Goal: Task Accomplishment & Management: Complete application form

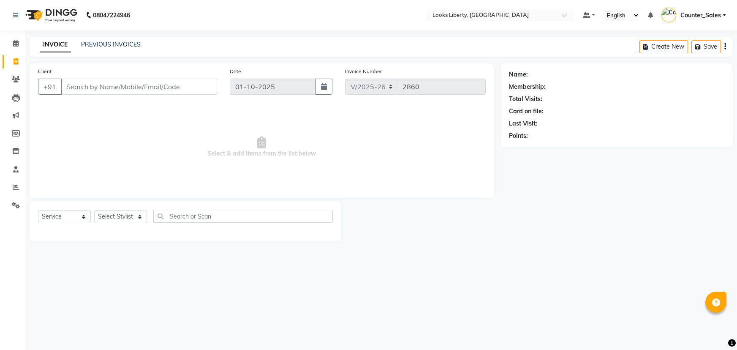
select select "4321"
select select "service"
click at [167, 90] on input "Client" at bounding box center [139, 87] width 156 height 16
click at [14, 43] on icon at bounding box center [15, 43] width 5 height 6
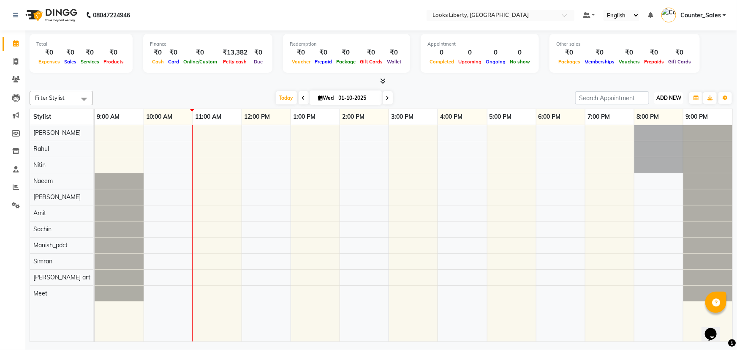
click at [672, 95] on span "ADD NEW" at bounding box center [669, 98] width 25 height 6
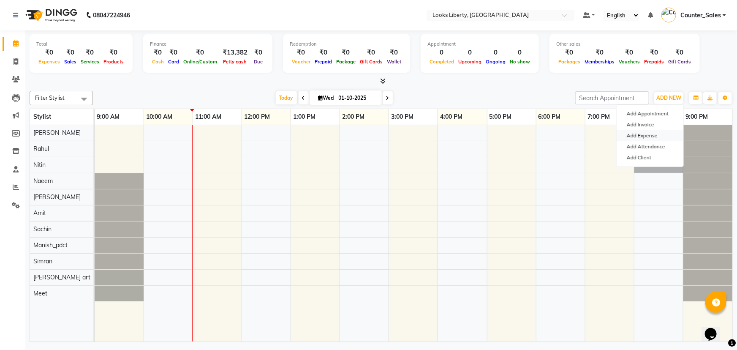
click at [660, 137] on link "Add Expense" at bounding box center [650, 135] width 67 height 11
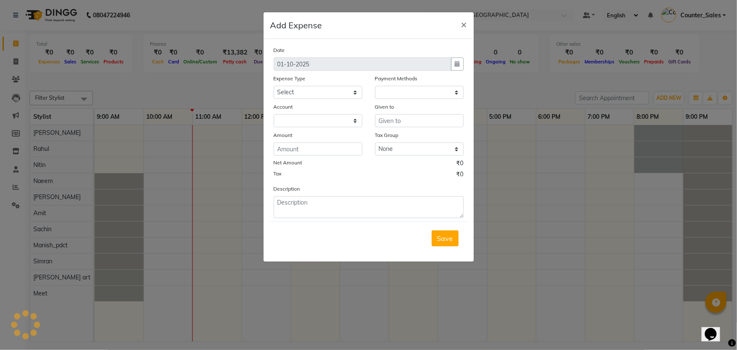
select select "1"
select select "3126"
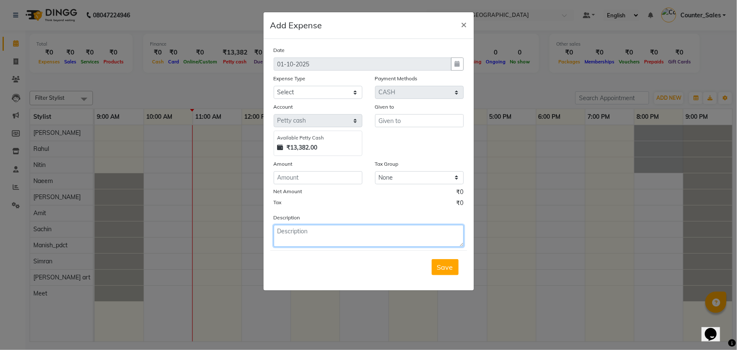
click at [353, 238] on textarea at bounding box center [369, 236] width 190 height 22
type textarea ","
type textarea "MILK"
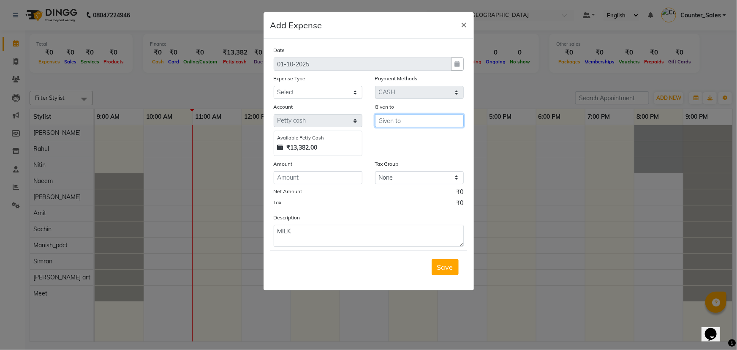
click at [412, 123] on input "text" at bounding box center [419, 120] width 89 height 13
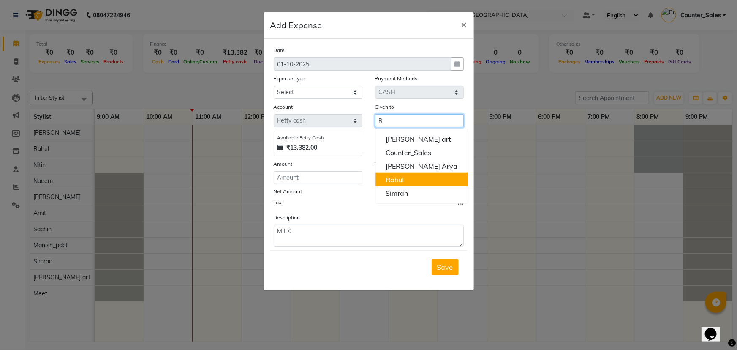
type input "R"
click at [333, 184] on input "number" at bounding box center [318, 177] width 89 height 13
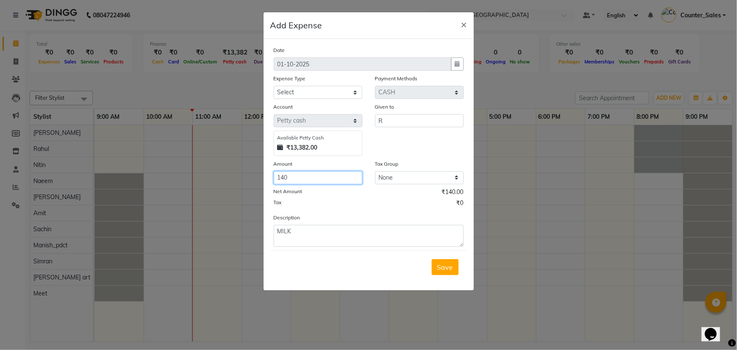
type input "140"
click at [415, 119] on input "R" at bounding box center [419, 120] width 89 height 13
type input "[PERSON_NAME]"
click at [320, 93] on select "Select Accommodation Aesthetics Bank Deposit BLINKIT Cash Handover Client Refun…" at bounding box center [318, 92] width 89 height 13
select select "24890"
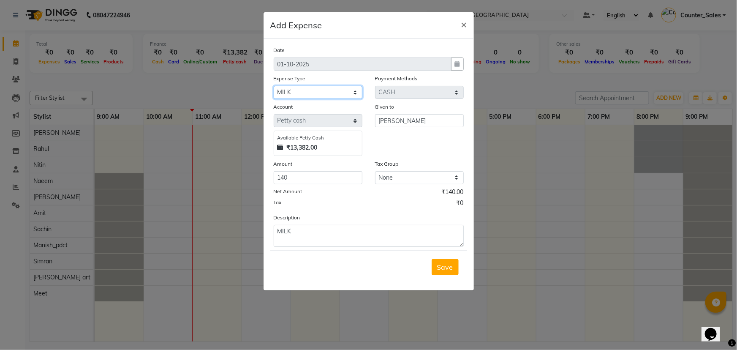
click at [274, 86] on select "Select Accommodation Aesthetics Bank Deposit BLINKIT Cash Handover Client Refun…" at bounding box center [318, 92] width 89 height 13
click at [448, 271] on span "Save" at bounding box center [445, 267] width 16 height 8
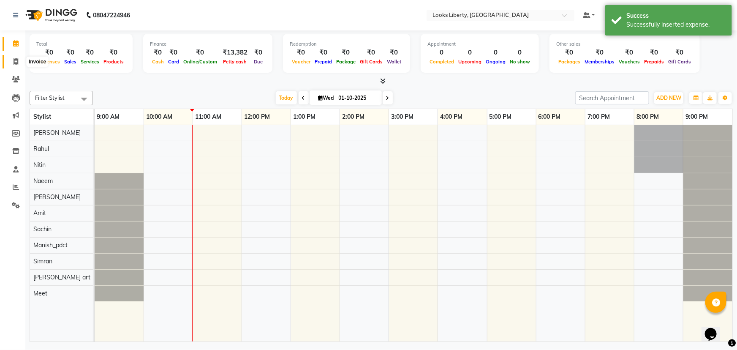
drag, startPoint x: 16, startPoint y: 57, endPoint x: 26, endPoint y: 62, distance: 11.7
click at [16, 58] on span at bounding box center [15, 62] width 15 height 10
select select "service"
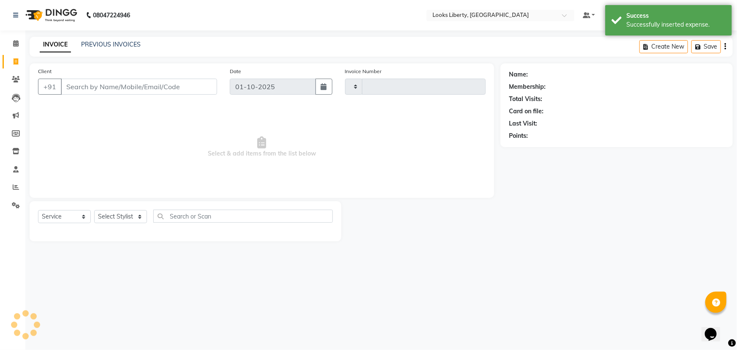
type input "2860"
select select "4321"
click at [116, 90] on input "Client" at bounding box center [139, 87] width 156 height 16
click at [115, 216] on select "Select Stylist [PERSON_NAME] art Counter_Sales Manish_pdct Meet [PERSON_NAME] […" at bounding box center [120, 216] width 53 height 13
select select "23424"
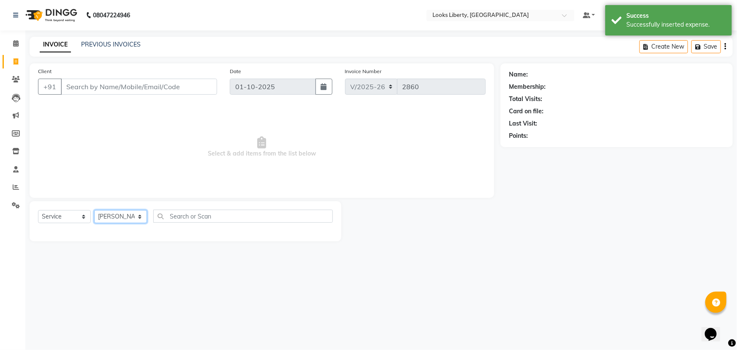
click at [94, 210] on select "Select Stylist [PERSON_NAME] art Counter_Sales Manish_pdct Meet [PERSON_NAME] […" at bounding box center [120, 216] width 53 height 13
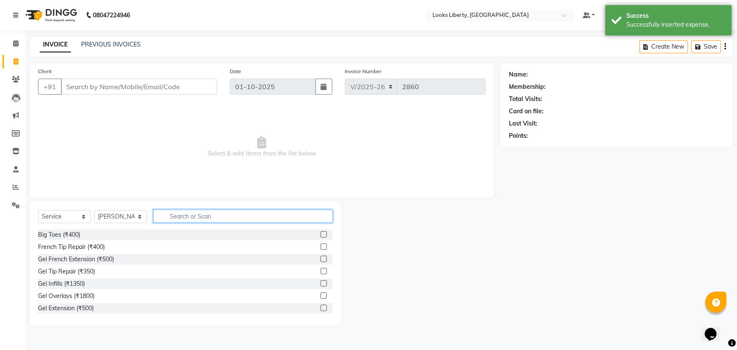
click at [177, 213] on input "text" at bounding box center [243, 216] width 180 height 13
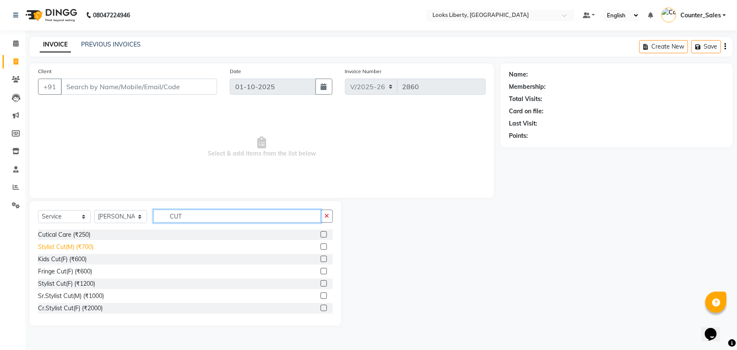
type input "CUT"
click at [63, 246] on div "Stylist Cut(M) (₹700)" at bounding box center [65, 247] width 55 height 9
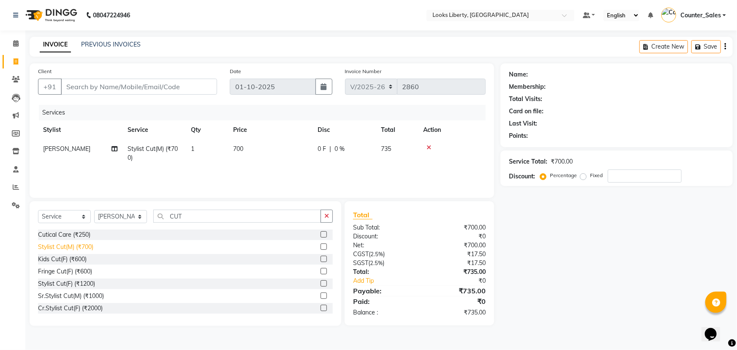
click at [66, 244] on div "Stylist Cut(M) (₹700)" at bounding box center [65, 247] width 55 height 9
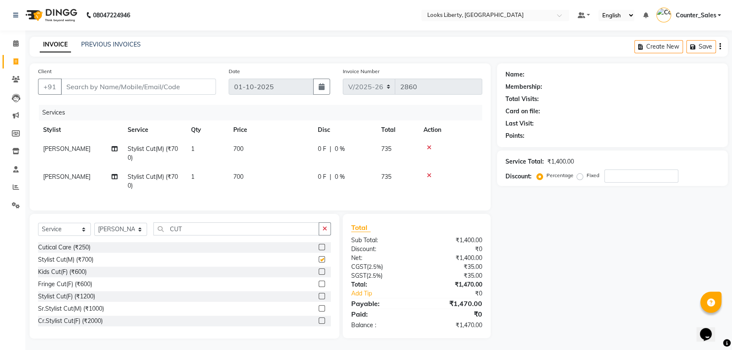
checkbox input "false"
click at [62, 151] on span "[PERSON_NAME]" at bounding box center [66, 149] width 47 height 8
select select "23424"
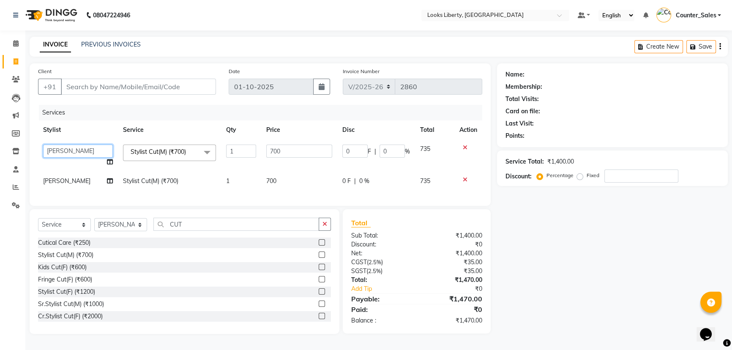
click at [63, 152] on select "[PERSON_NAME] art Counter_Sales Manish_pdct Meet [PERSON_NAME] [PERSON_NAME] Ra…" at bounding box center [78, 151] width 70 height 13
select select "29659"
click at [68, 181] on span "[PERSON_NAME]" at bounding box center [66, 181] width 47 height 8
select select "23424"
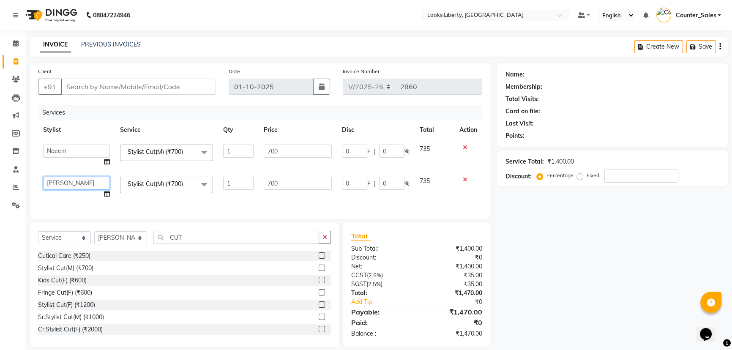
click at [68, 181] on select "[PERSON_NAME] art Counter_Sales Manish_pdct Meet [PERSON_NAME] [PERSON_NAME] Ra…" at bounding box center [76, 183] width 67 height 13
select select "40734"
click at [198, 244] on input "CUT" at bounding box center [236, 237] width 166 height 13
type input "C"
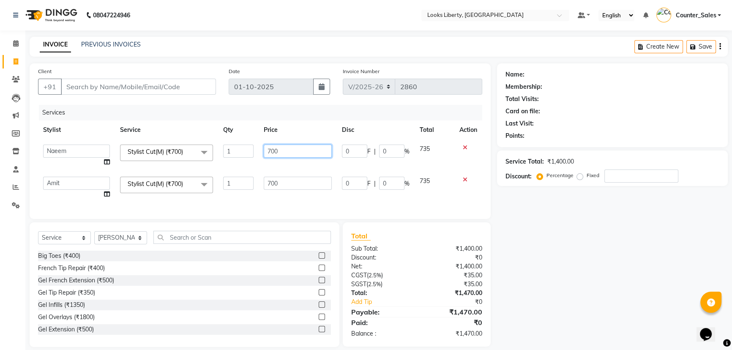
click at [304, 147] on input "700" at bounding box center [298, 151] width 68 height 13
type input "7"
type input "514"
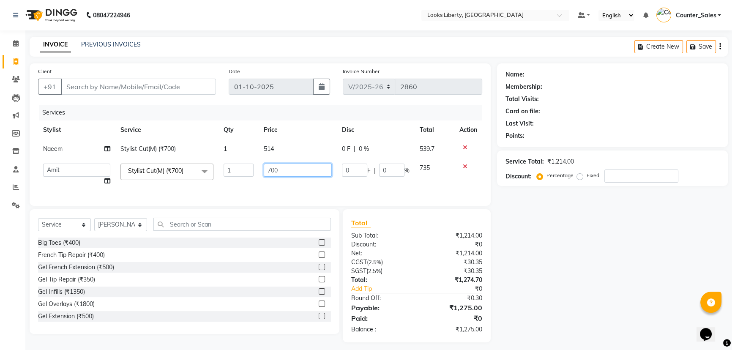
drag, startPoint x: 319, startPoint y: 190, endPoint x: 312, endPoint y: 190, distance: 6.3
click at [317, 190] on td "700" at bounding box center [298, 174] width 78 height 32
click at [306, 175] on input "700" at bounding box center [298, 170] width 68 height 13
type input "7"
type input "514"
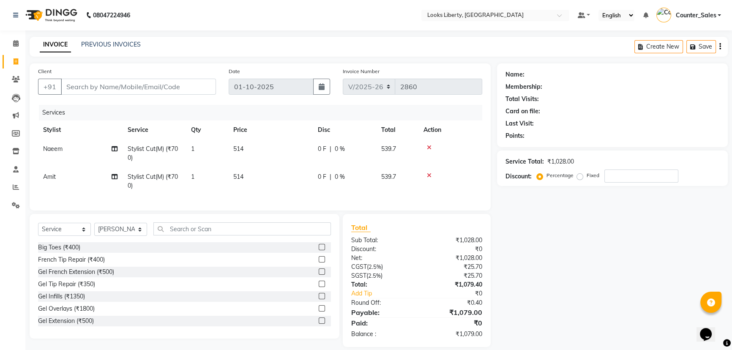
click at [310, 185] on td "514" at bounding box center [270, 181] width 85 height 28
select select "40734"
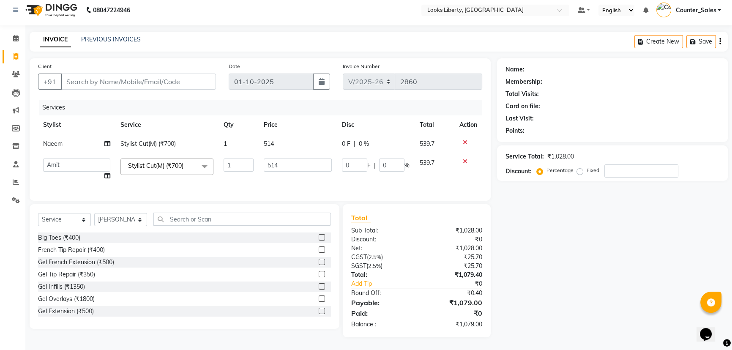
scroll to position [11, 0]
click at [125, 76] on input "Client" at bounding box center [138, 82] width 155 height 16
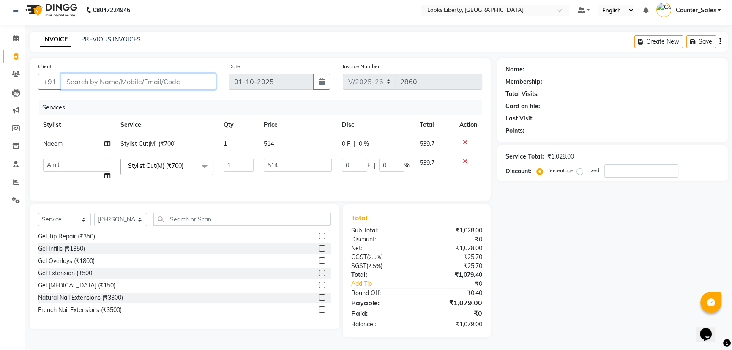
scroll to position [0, 0]
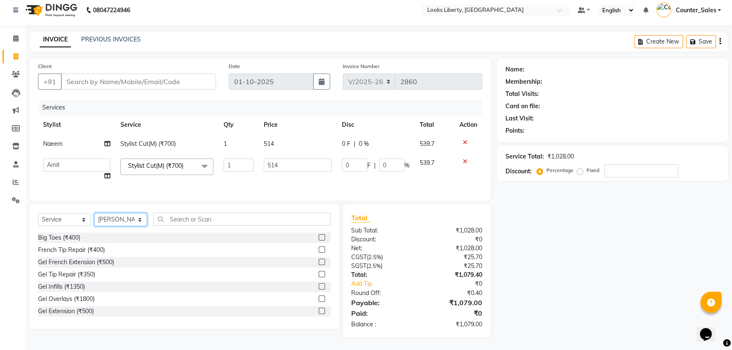
click at [114, 221] on select "Select Stylist [PERSON_NAME] art Counter_Sales Manish_pdct Meet [PERSON_NAME] […" at bounding box center [120, 219] width 53 height 13
select select "29659"
click at [94, 213] on select "Select Stylist [PERSON_NAME] art Counter_Sales Manish_pdct Meet [PERSON_NAME] […" at bounding box center [120, 219] width 53 height 13
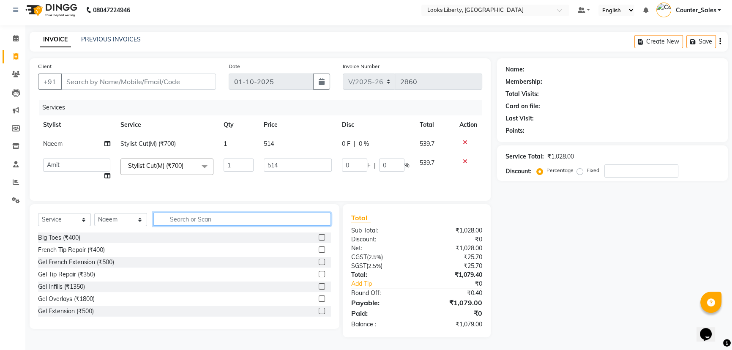
click at [188, 223] on input "text" at bounding box center [242, 219] width 178 height 13
click at [442, 253] on div "₹25.70" at bounding box center [453, 257] width 72 height 9
click at [215, 224] on input "text" at bounding box center [242, 219] width 178 height 13
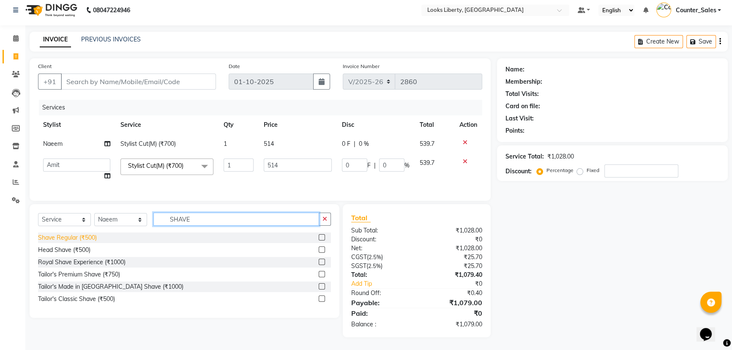
type input "SHAVE"
click at [82, 239] on div "Shave Regular (₹500)" at bounding box center [67, 237] width 59 height 9
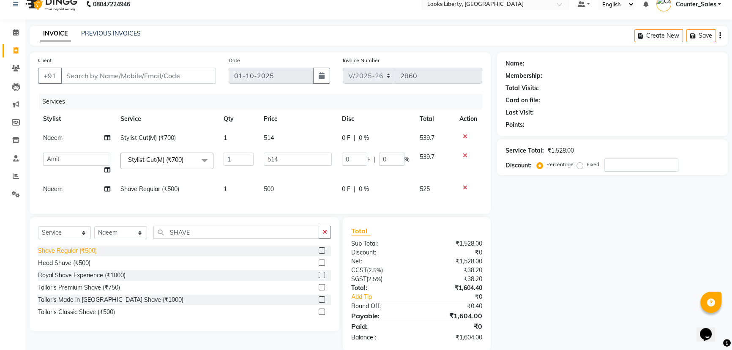
click at [73, 255] on div "Shave Regular (₹500)" at bounding box center [67, 250] width 59 height 9
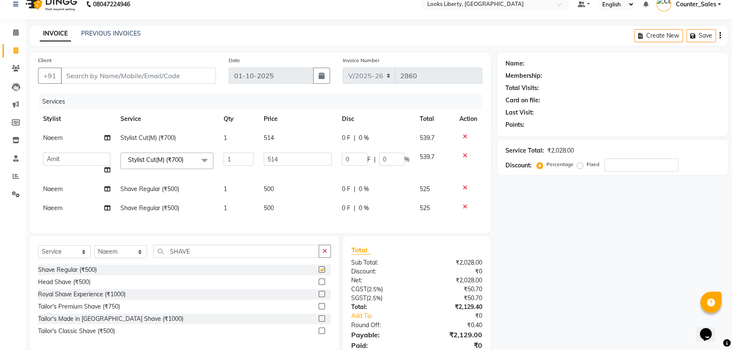
checkbox input "false"
click at [68, 201] on td "Naeem" at bounding box center [76, 208] width 77 height 19
select select "29659"
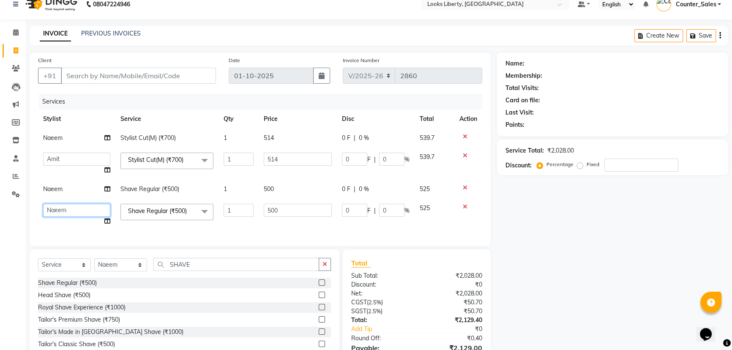
click at [79, 211] on select "[PERSON_NAME] art Counter_Sales Manish_pdct Meet [PERSON_NAME] [PERSON_NAME] Ra…" at bounding box center [76, 210] width 67 height 13
click at [78, 211] on select "[PERSON_NAME] art Counter_Sales Manish_pdct Meet [PERSON_NAME] [PERSON_NAME] Ra…" at bounding box center [76, 210] width 67 height 13
select select "40734"
click at [76, 194] on td "Naeem" at bounding box center [76, 189] width 77 height 19
select select "29659"
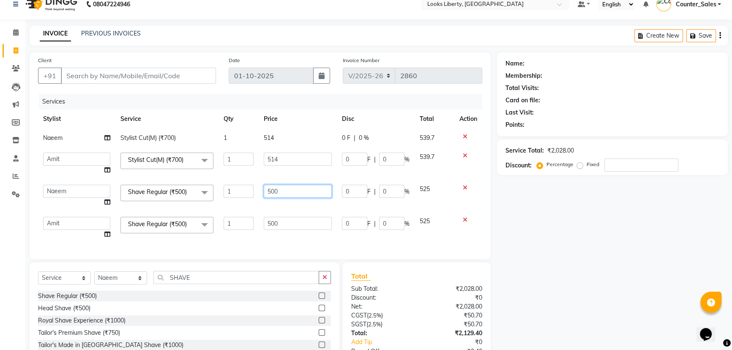
click at [293, 196] on input "500" at bounding box center [298, 191] width 68 height 13
click at [292, 196] on input "500" at bounding box center [298, 191] width 68 height 13
type input "212"
click at [286, 214] on td "500" at bounding box center [298, 228] width 78 height 32
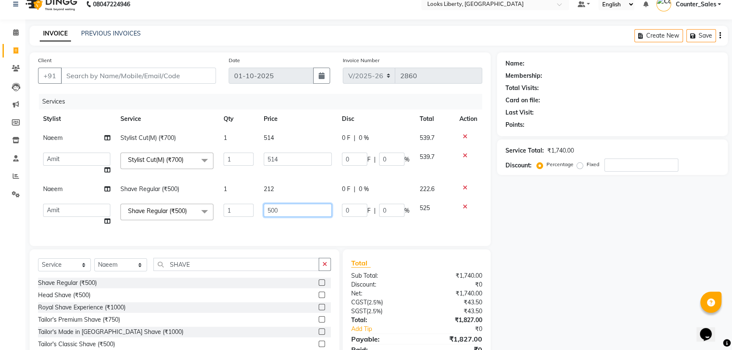
click at [284, 215] on input "500" at bounding box center [298, 210] width 68 height 13
click at [283, 212] on input "500" at bounding box center [298, 210] width 68 height 13
type input "212"
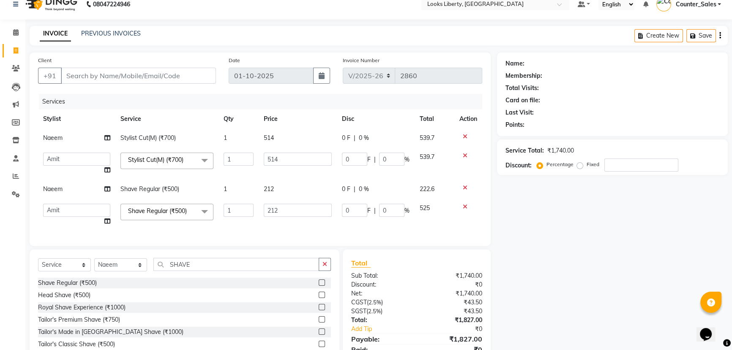
click at [424, 292] on div "Total Sub Total: ₹1,740.00 Discount: ₹0 Net: ₹1,740.00 CGST ( 2.5% ) ₹43.50 SGS…" at bounding box center [416, 311] width 131 height 107
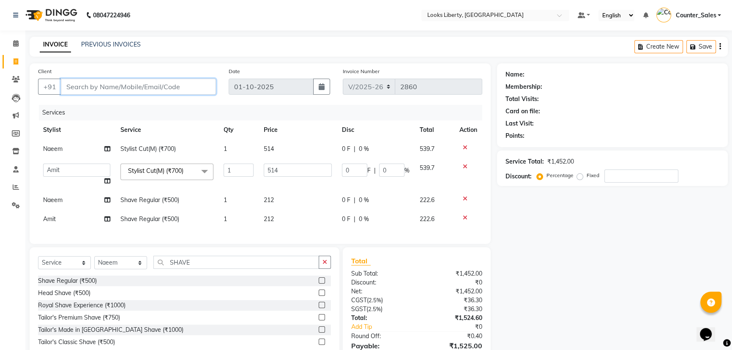
click at [165, 89] on input "Client" at bounding box center [138, 87] width 155 height 16
type input "9"
type input "0"
type input "9878091234"
click at [199, 93] on button "Add Client" at bounding box center [194, 87] width 44 height 16
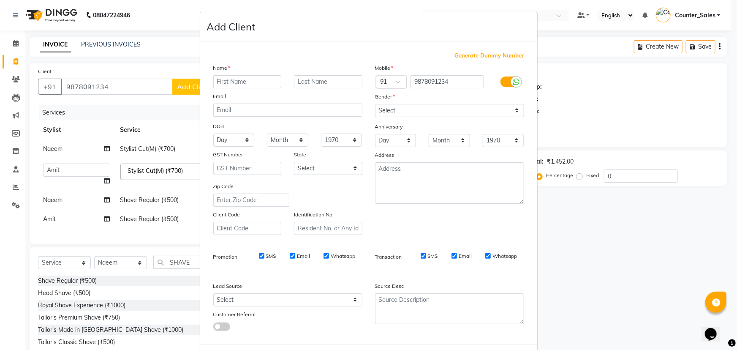
click at [230, 83] on input "text" at bounding box center [247, 81] width 68 height 13
type input "HUNNY"
click at [391, 117] on select "Select [DEMOGRAPHIC_DATA] [DEMOGRAPHIC_DATA] Other Prefer Not To Say" at bounding box center [449, 110] width 149 height 13
select select "[DEMOGRAPHIC_DATA]"
click at [375, 104] on select "Select [DEMOGRAPHIC_DATA] [DEMOGRAPHIC_DATA] Other Prefer Not To Say" at bounding box center [449, 110] width 149 height 13
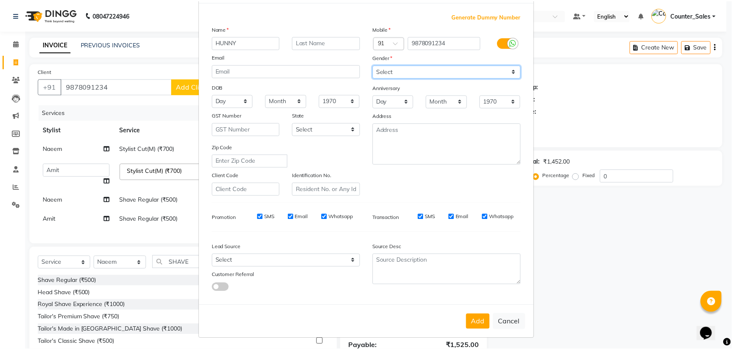
scroll to position [42, 0]
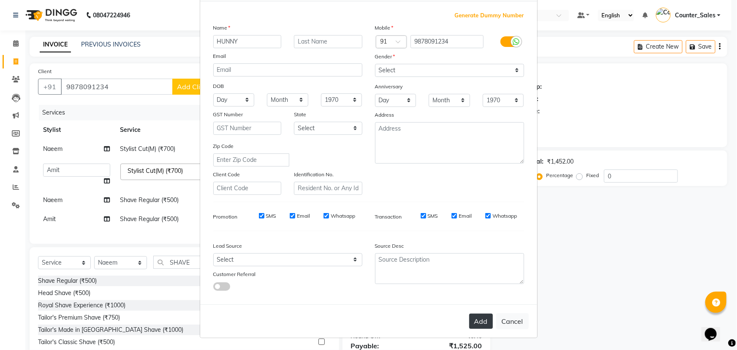
click at [481, 316] on button "Add" at bounding box center [482, 321] width 24 height 15
select select
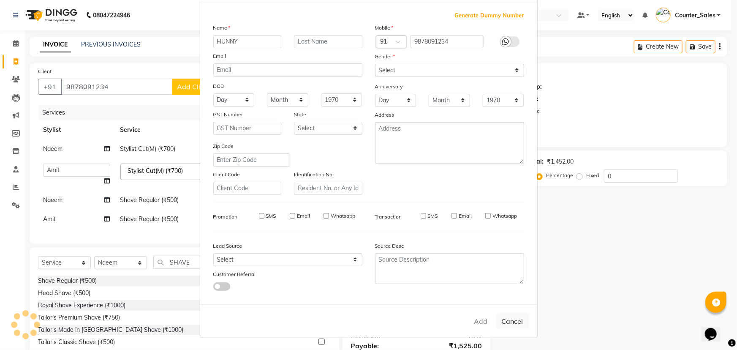
select select
checkbox input "false"
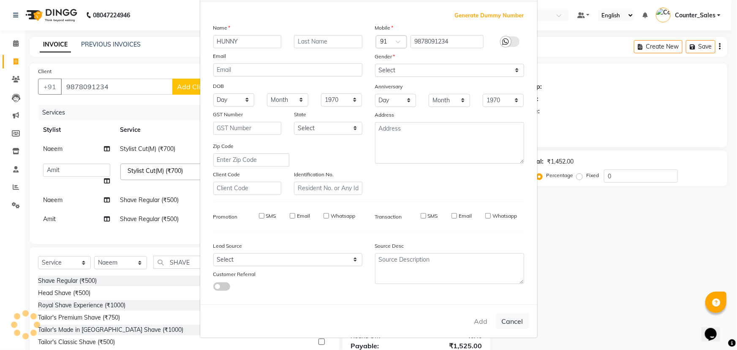
checkbox input "false"
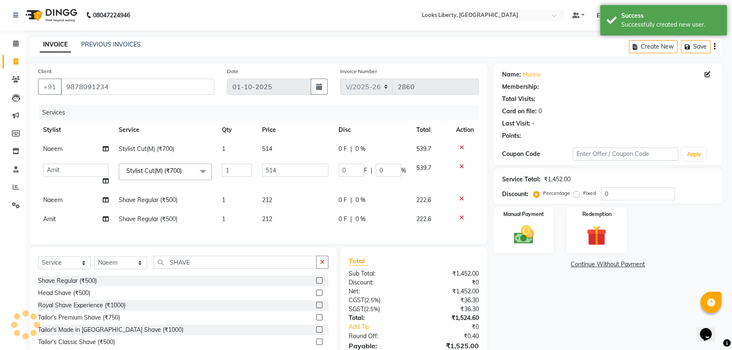
select select "1: Object"
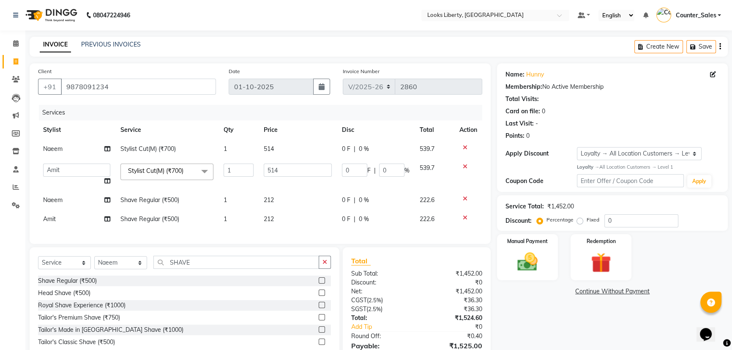
click at [587, 218] on label "Fixed" at bounding box center [593, 220] width 13 height 8
click at [581, 218] on input "Fixed" at bounding box center [582, 220] width 6 height 6
radio input "true"
click at [602, 224] on div "Percentage Fixed" at bounding box center [571, 220] width 66 height 11
click at [605, 224] on input "0" at bounding box center [641, 220] width 74 height 13
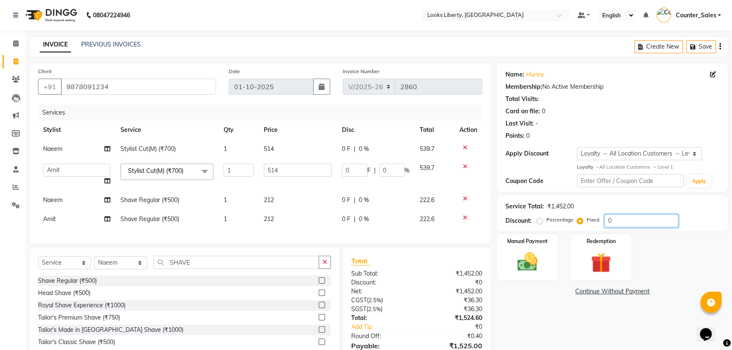
click at [604, 224] on input "0" at bounding box center [641, 220] width 74 height 13
type input "3"
type input "1.06"
type input "0.21"
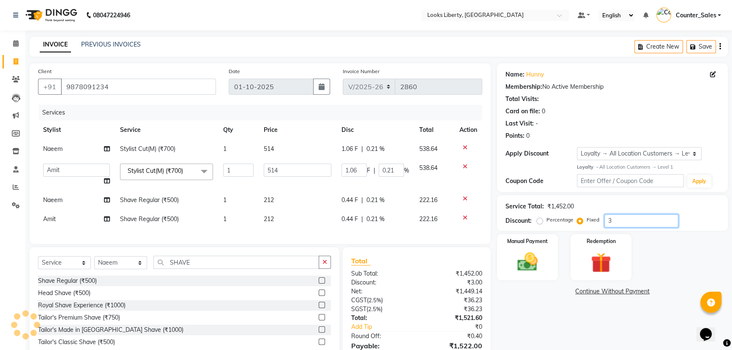
type input "0"
type input "4"
type input "1.42"
type input "0.28"
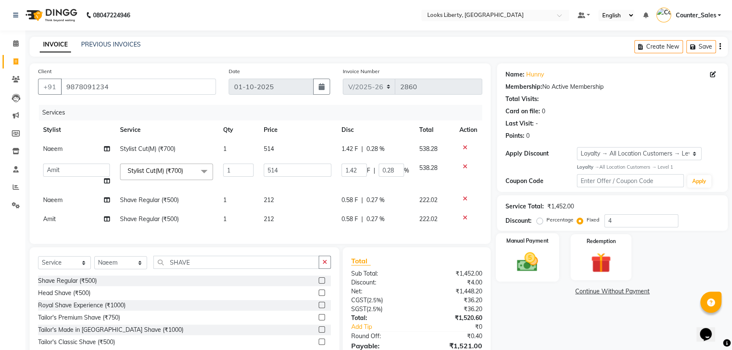
click at [541, 269] on img at bounding box center [528, 262] width 34 height 24
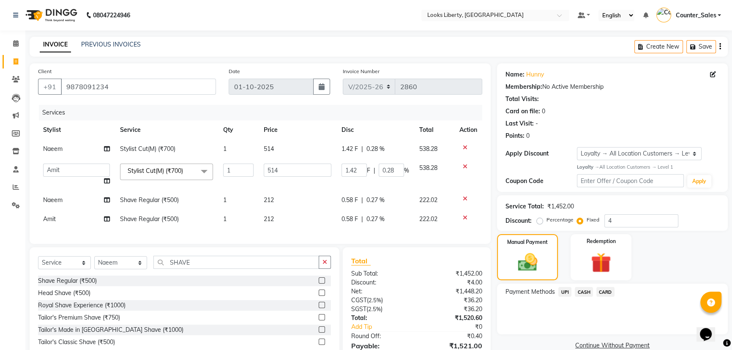
click at [601, 296] on span "CARD" at bounding box center [605, 292] width 18 height 10
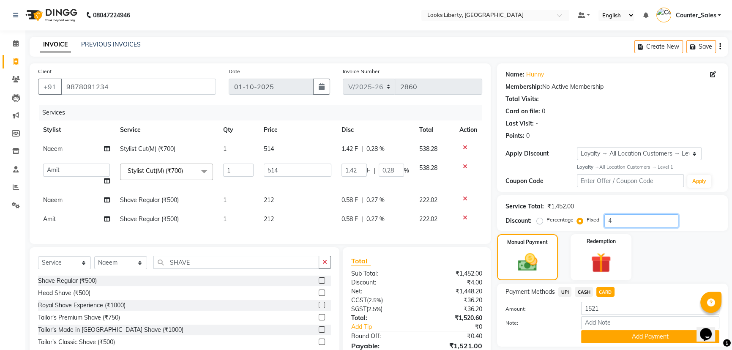
click at [610, 217] on input "4" at bounding box center [641, 220] width 74 height 13
type input "5"
type input "1.77"
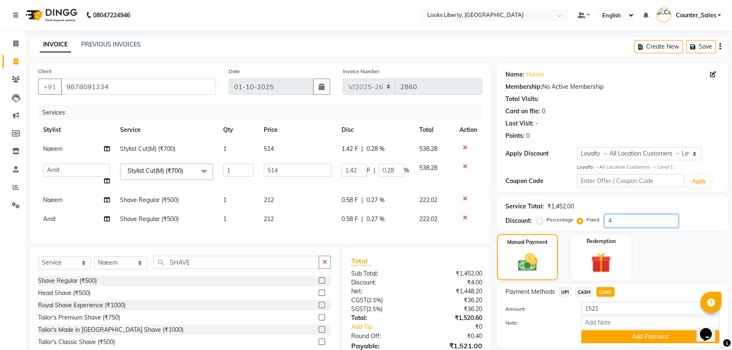
type input "0.34"
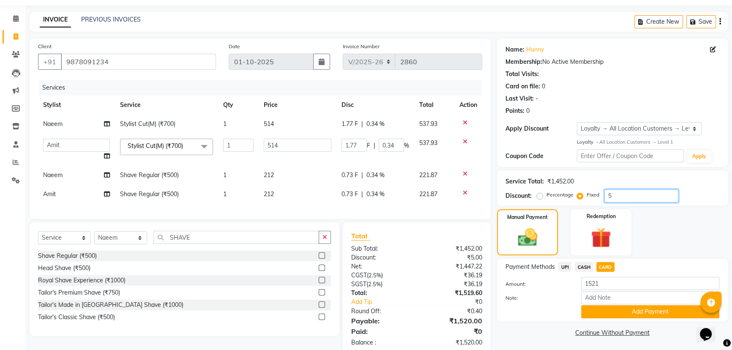
scroll to position [38, 0]
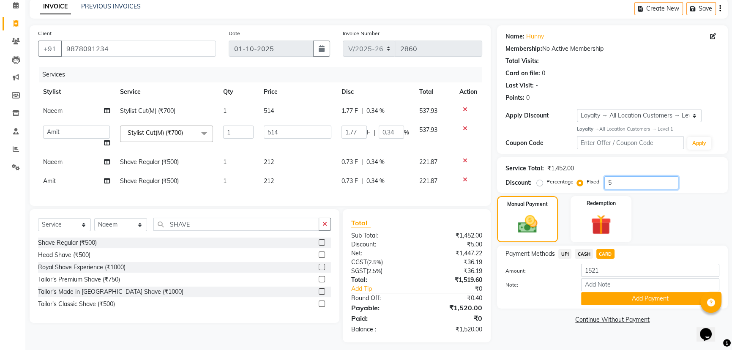
type input "5"
click at [604, 250] on span "CARD" at bounding box center [605, 254] width 18 height 10
type input "1520"
click at [603, 296] on button "Add Payment" at bounding box center [650, 298] width 138 height 13
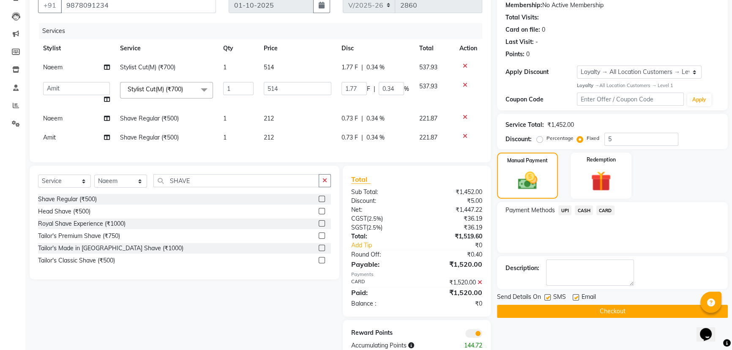
scroll to position [109, 0]
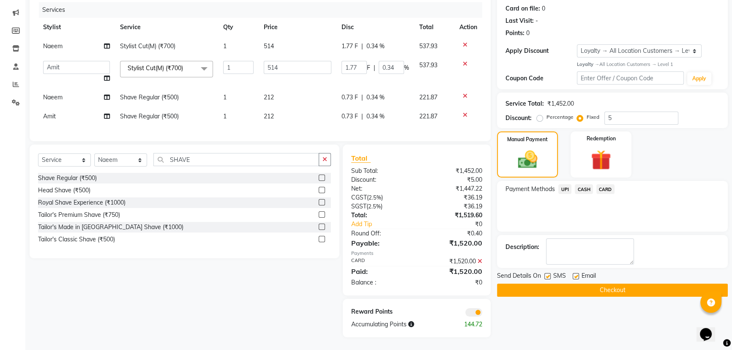
click at [516, 285] on button "Checkout" at bounding box center [612, 290] width 231 height 13
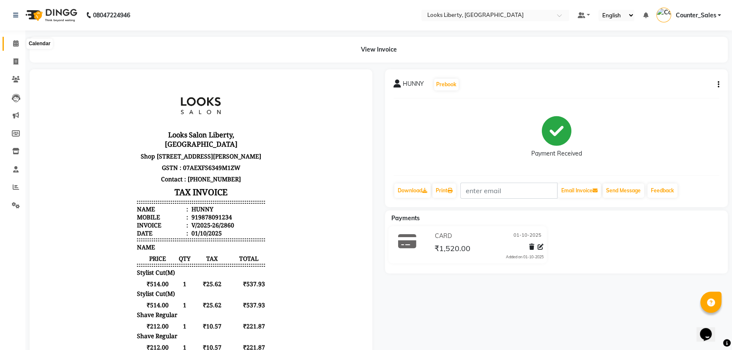
click at [18, 40] on icon at bounding box center [15, 43] width 5 height 6
